Goal: Information Seeking & Learning: Understand process/instructions

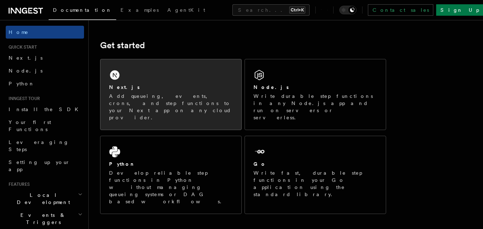
scroll to position [107, 0]
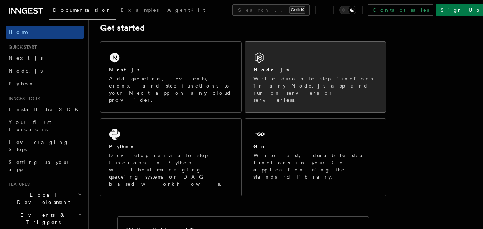
click at [275, 69] on div "Node.js" at bounding box center [315, 70] width 124 height 8
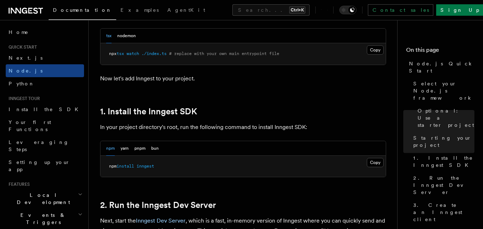
scroll to position [393, 0]
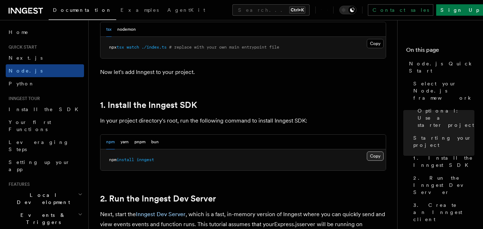
click at [380, 156] on button "Copy Copied" at bounding box center [375, 156] width 17 height 9
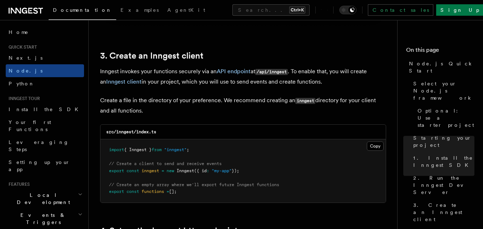
scroll to position [930, 0]
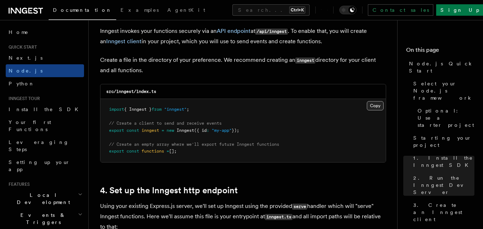
click at [372, 104] on button "Copy Copied" at bounding box center [375, 105] width 17 height 9
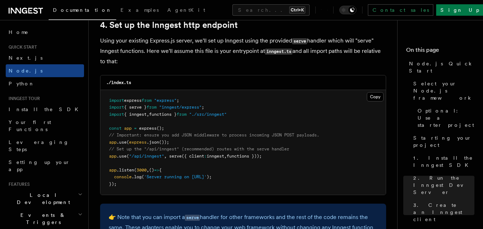
scroll to position [1073, 0]
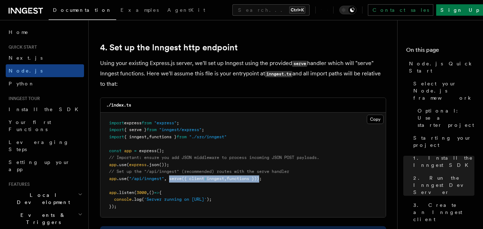
drag, startPoint x: 170, startPoint y: 178, endPoint x: 265, endPoint y: 179, distance: 94.7
click at [262, 179] on span "app .use ( "/api/inngest" , serve ({ client : inngest , functions }));" at bounding box center [185, 178] width 153 height 5
copy span "serve ({ client : inngest , functions })"
